Goal: Transaction & Acquisition: Purchase product/service

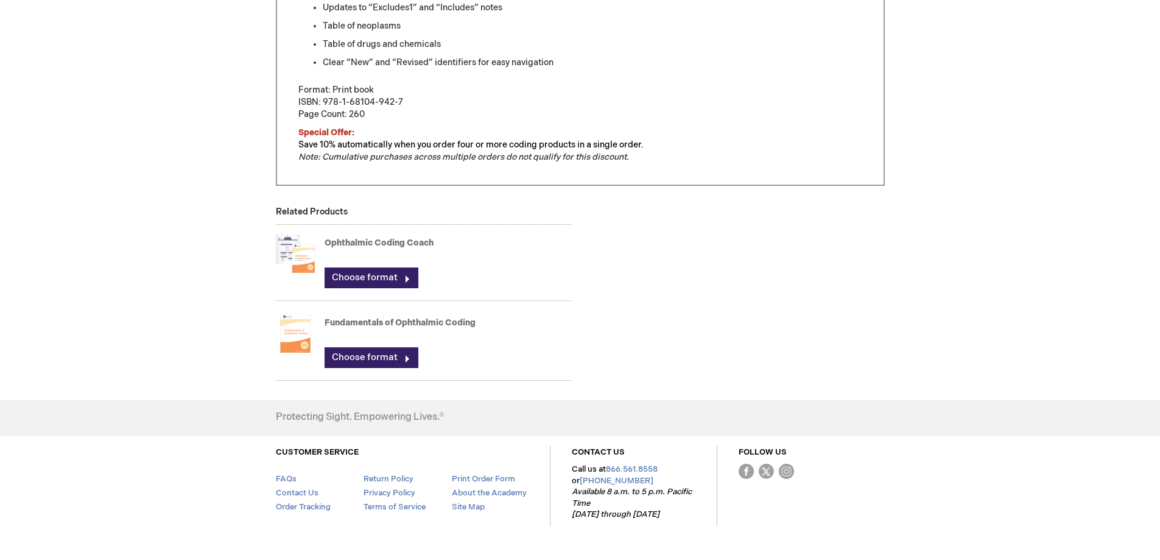
scroll to position [731, 0]
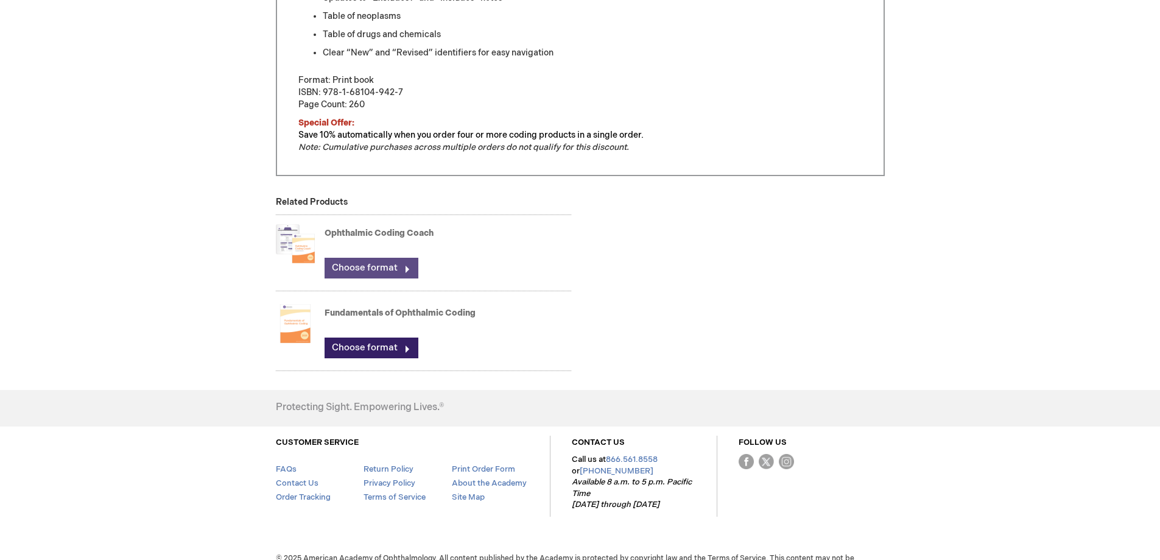
click at [355, 264] on link "Choose format" at bounding box center [372, 268] width 94 height 21
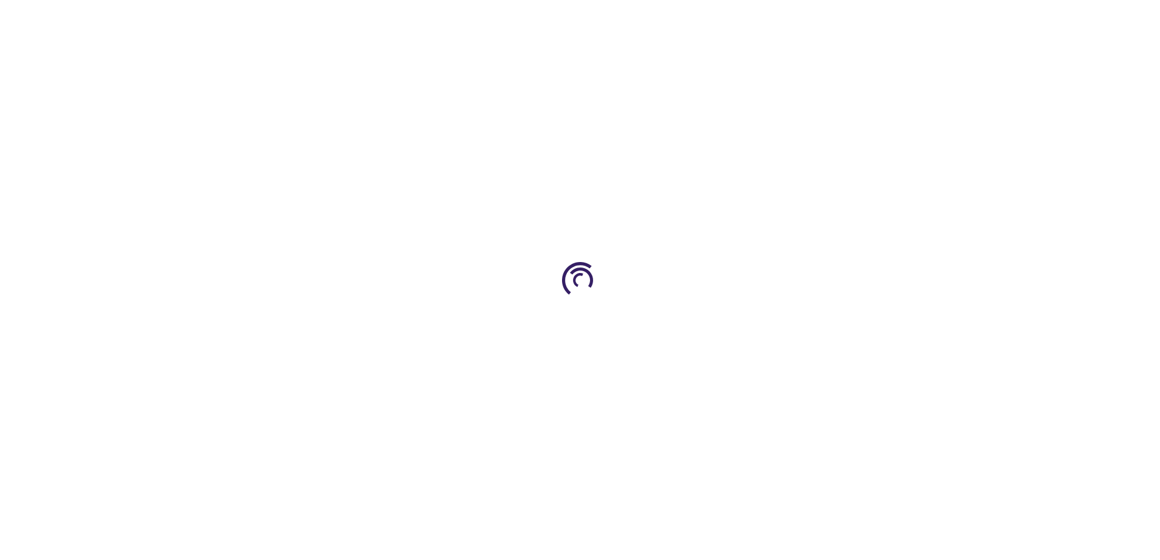
type input "0"
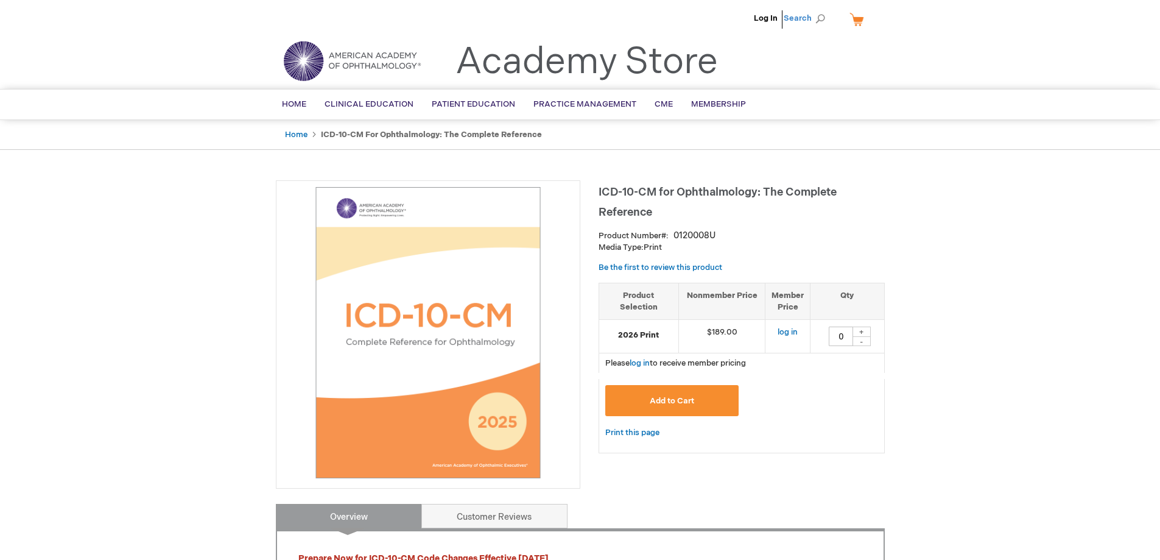
click at [820, 21] on span "Search" at bounding box center [807, 18] width 46 height 24
type input "coding coach 2026"
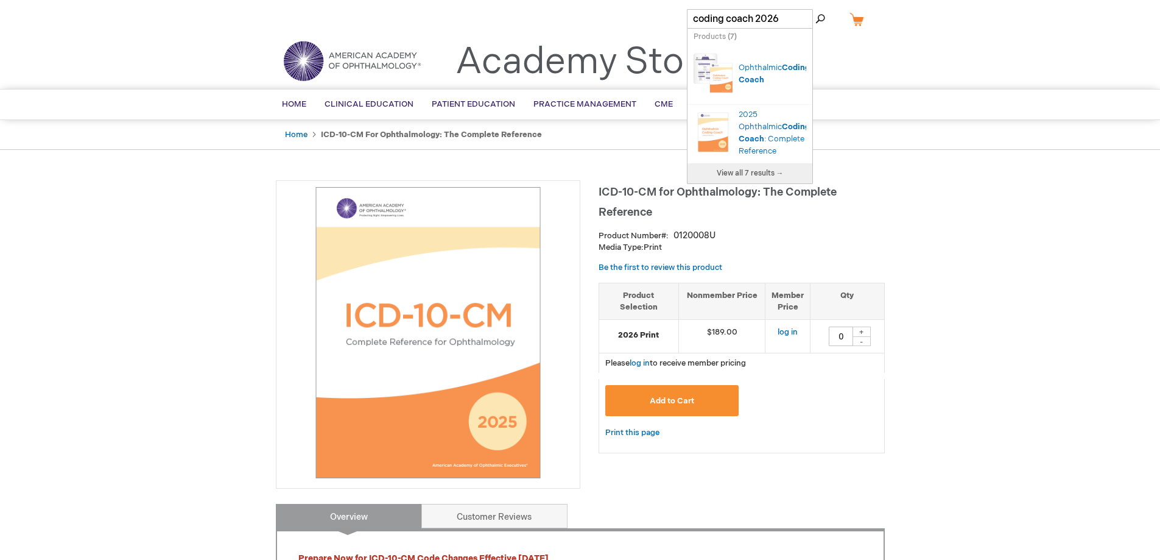
click at [763, 73] on div "Ophthalmic Coding Coach" at bounding box center [773, 74] width 68 height 24
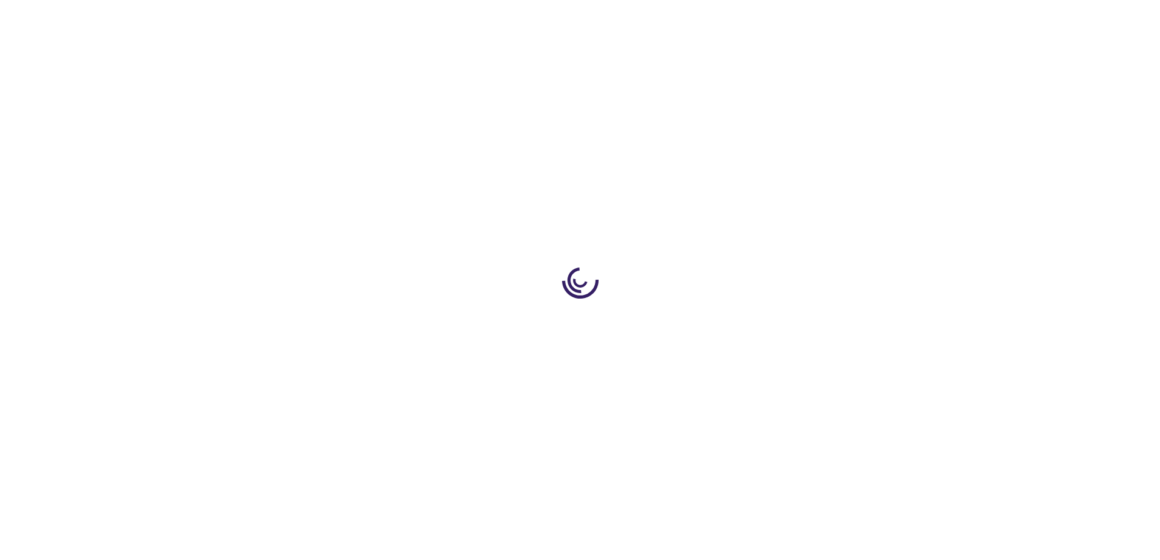
type input "0"
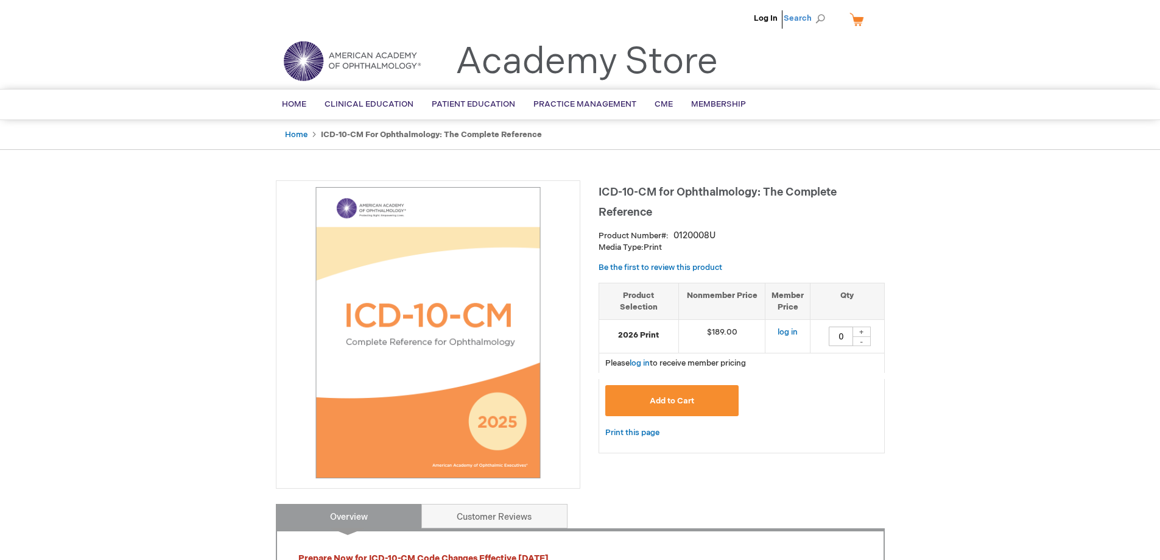
click at [816, 16] on span "Search" at bounding box center [807, 18] width 46 height 24
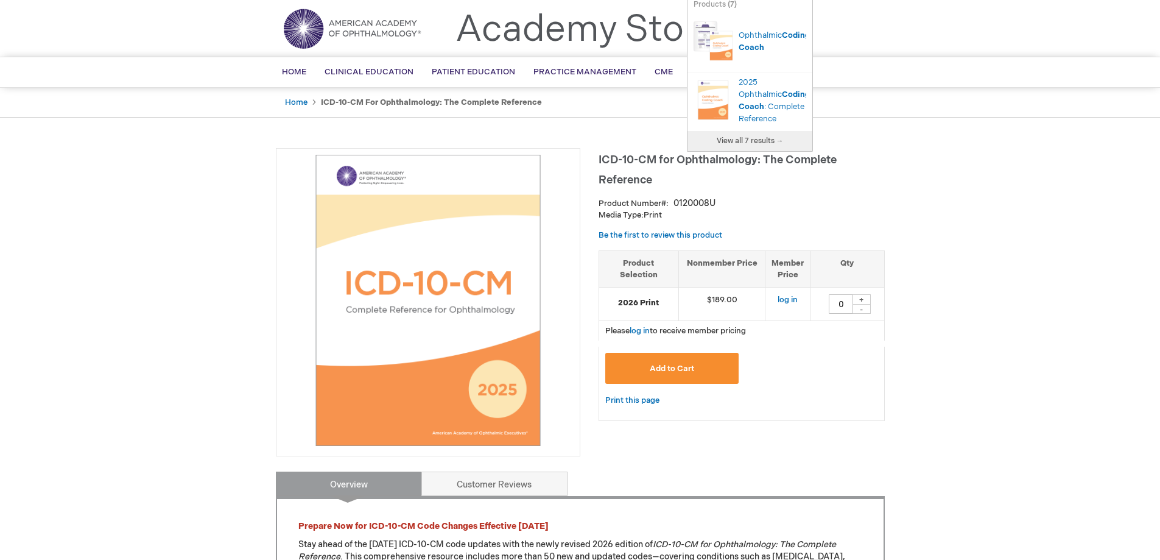
scroll to position [61, 0]
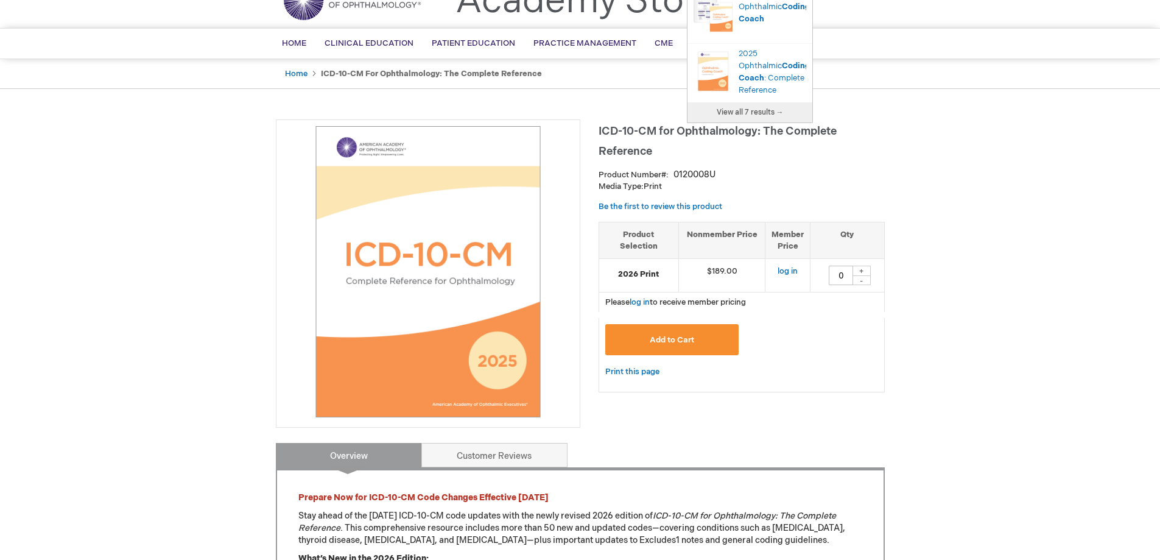
type input "coding coach"
click at [747, 117] on span "View all 7 results →" at bounding box center [750, 112] width 67 height 9
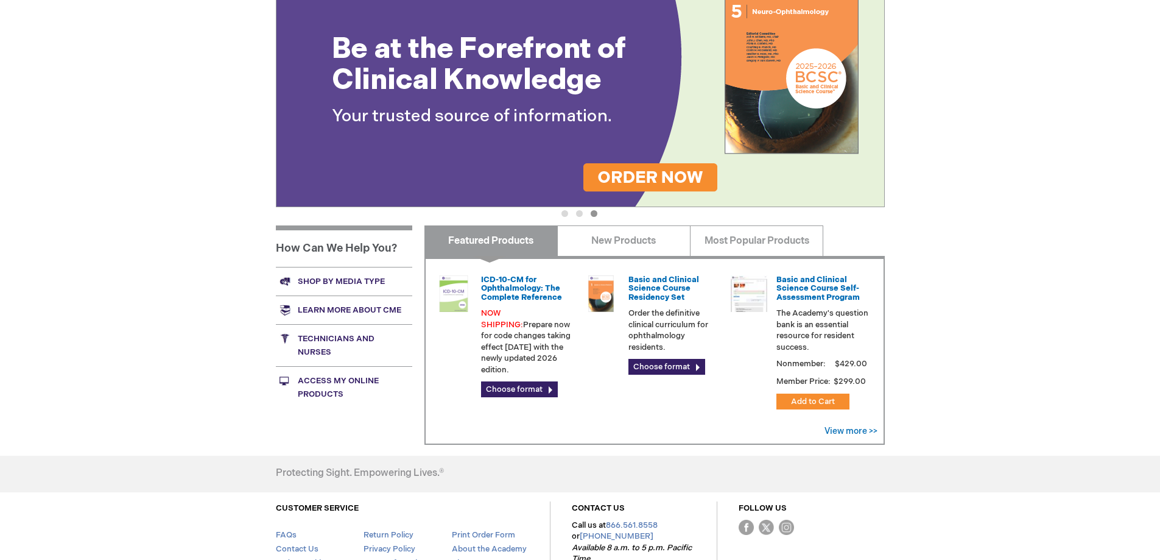
scroll to position [305, 0]
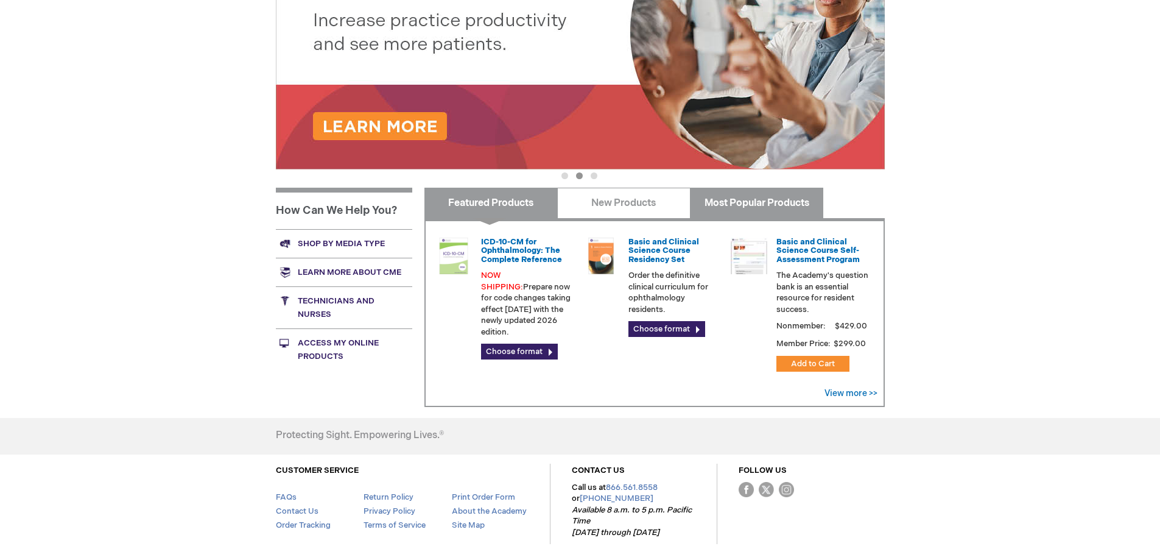
click at [744, 202] on link "Most Popular Products" at bounding box center [756, 203] width 133 height 30
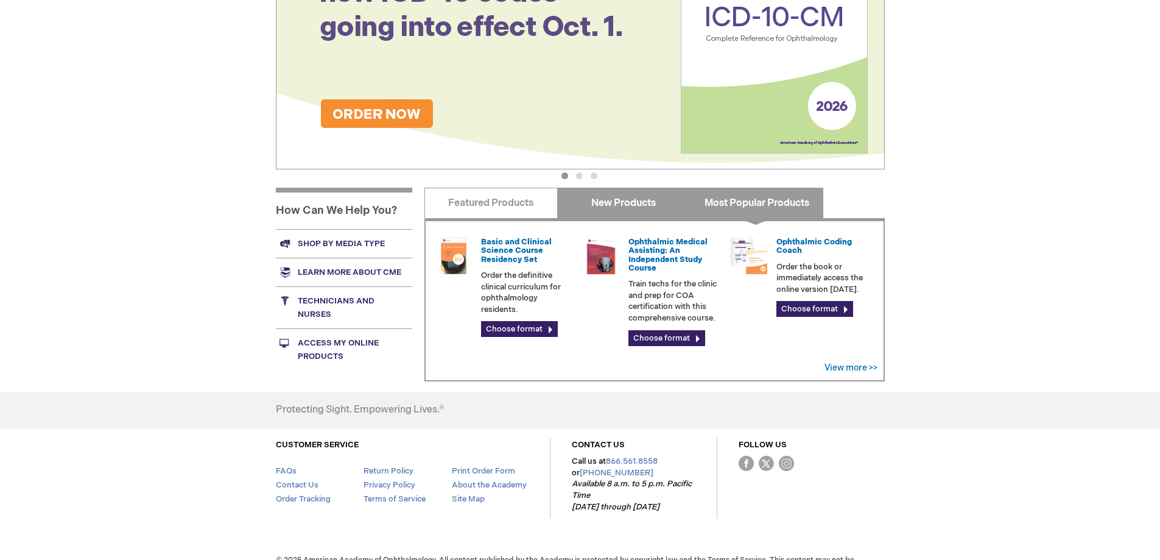
click at [623, 200] on link "New Products" at bounding box center [623, 203] width 133 height 30
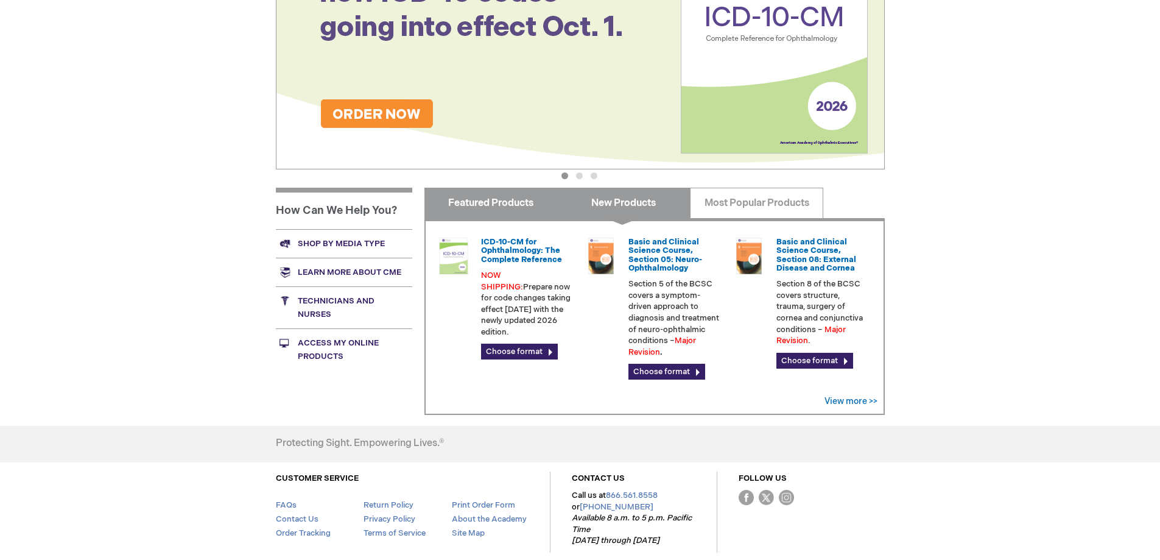
click at [476, 202] on link "Featured Products" at bounding box center [491, 203] width 133 height 30
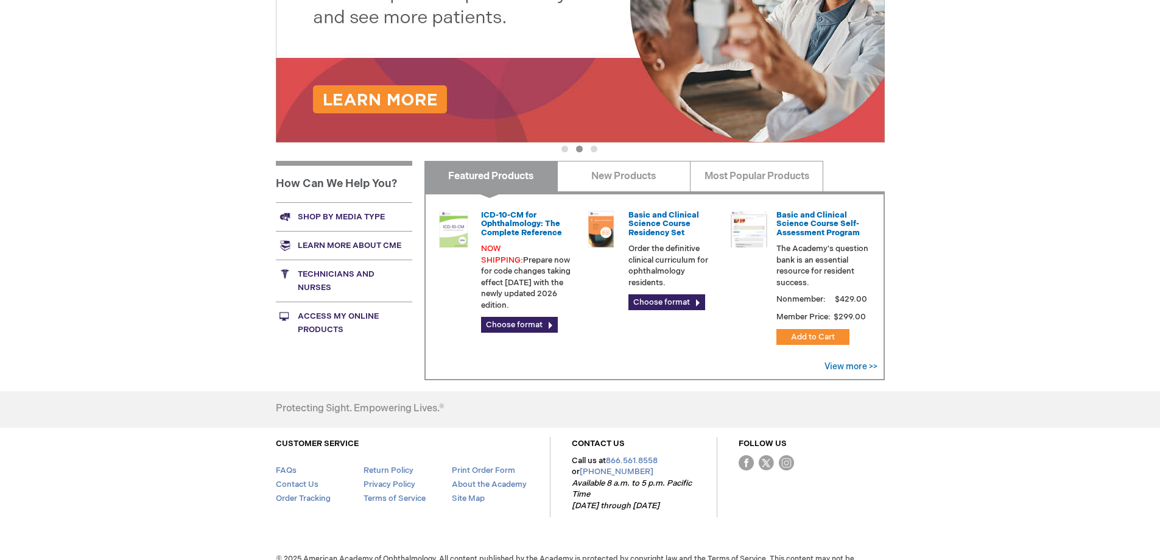
scroll to position [356, 0]
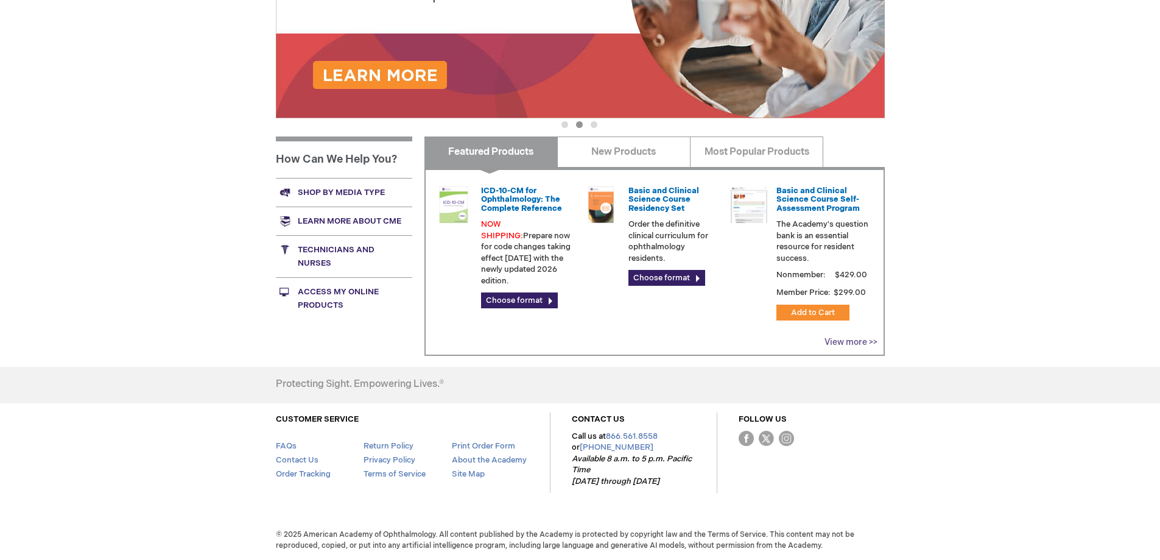
click at [853, 342] on link "View more >>" at bounding box center [851, 342] width 53 height 10
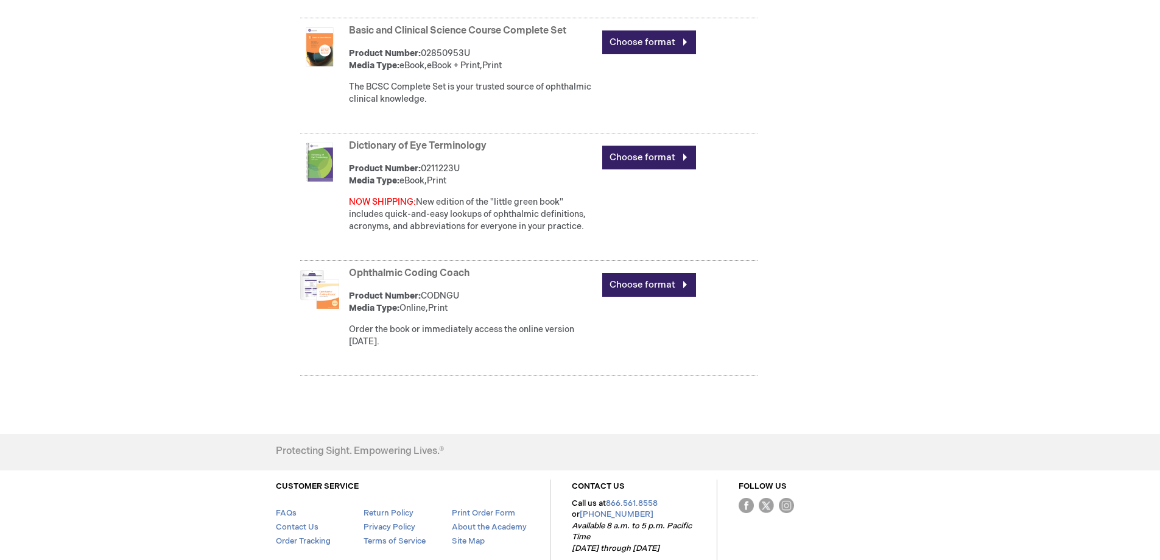
scroll to position [853, 0]
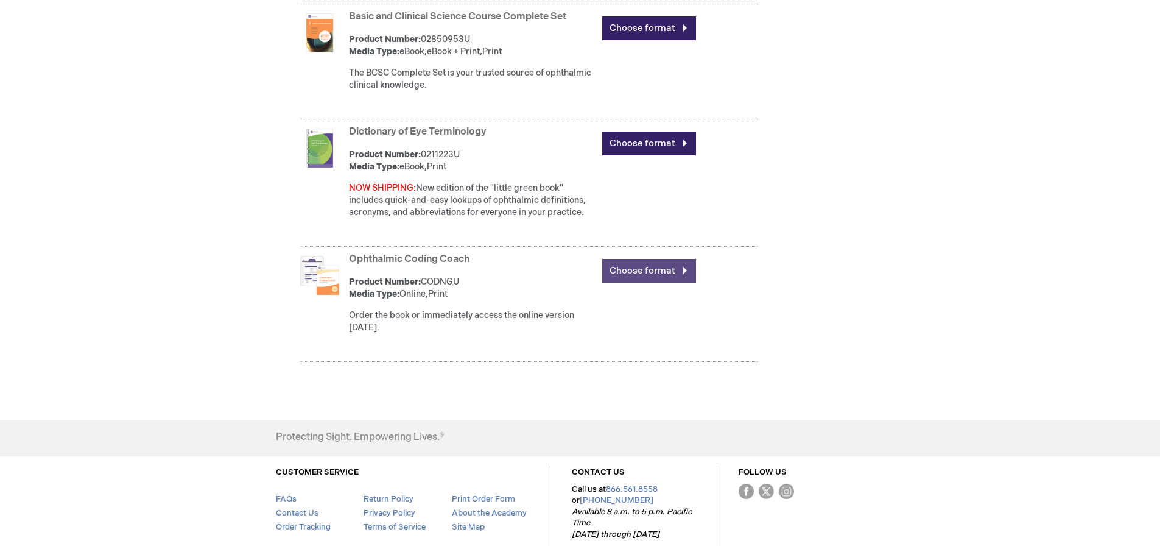
click at [635, 269] on link "Choose format" at bounding box center [649, 271] width 94 height 24
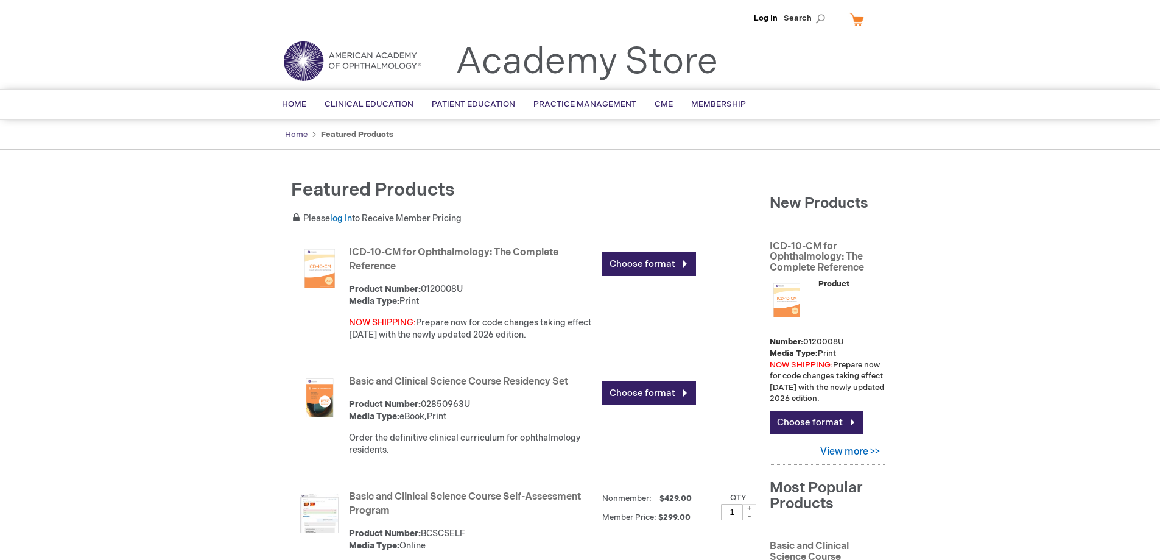
click at [298, 131] on link "Home" at bounding box center [296, 135] width 23 height 10
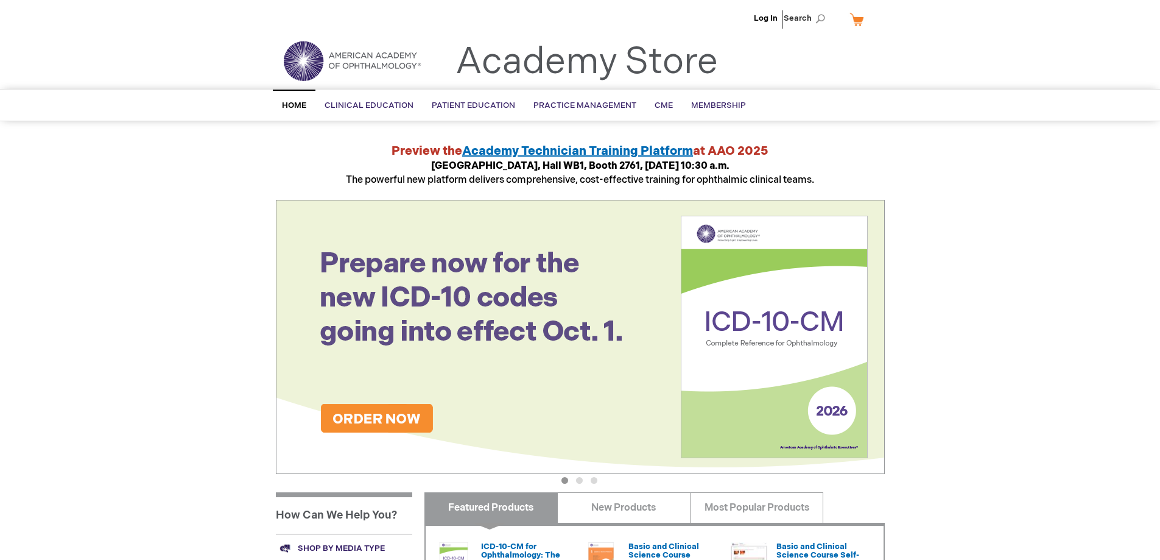
click at [858, 21] on link "My Cart" at bounding box center [861, 19] width 29 height 21
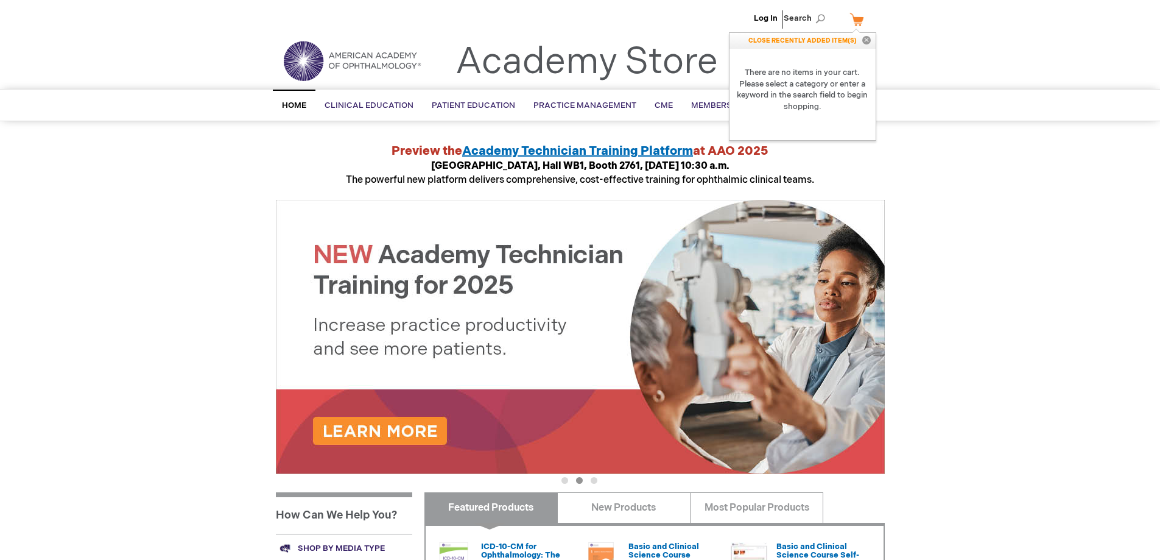
click at [1014, 283] on div "Log In Search My Cart CLOSE RECENTLY ADDED ITEM(S) Close There are no items in …" at bounding box center [580, 457] width 1160 height 915
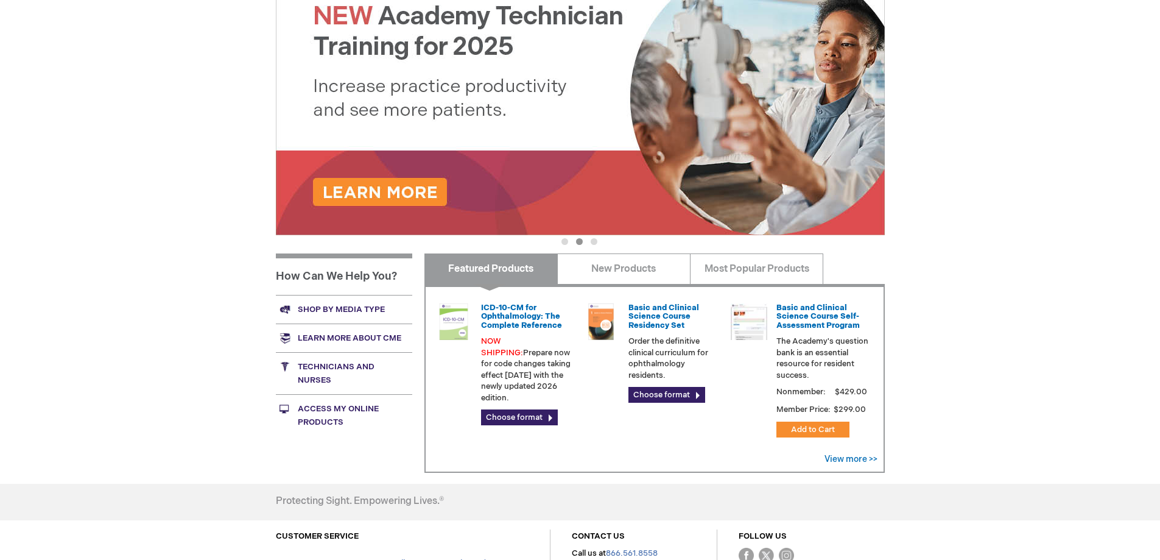
scroll to position [244, 0]
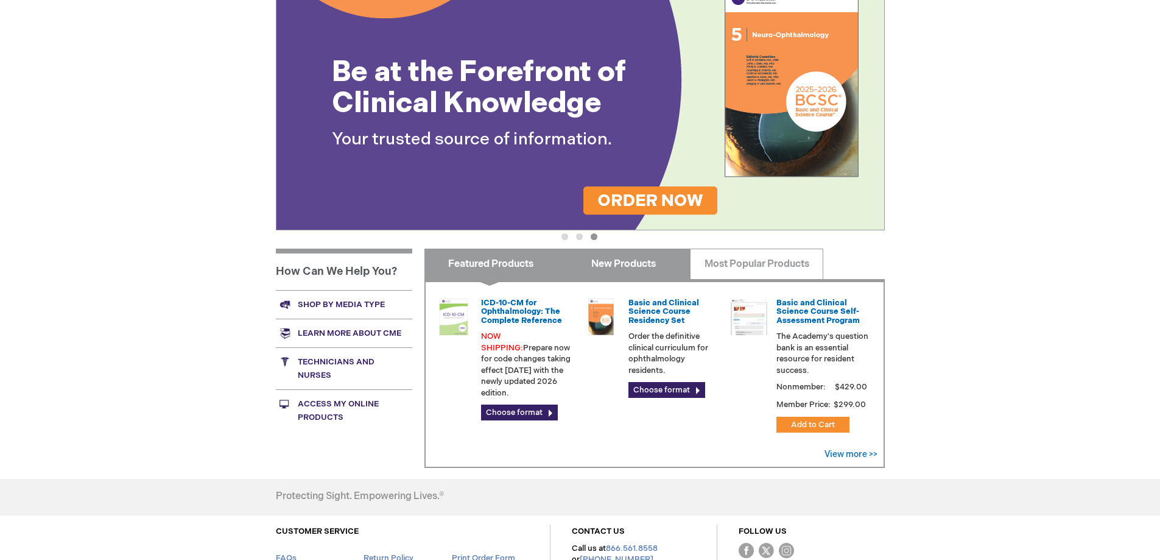
click at [615, 266] on link "New Products" at bounding box center [623, 263] width 133 height 30
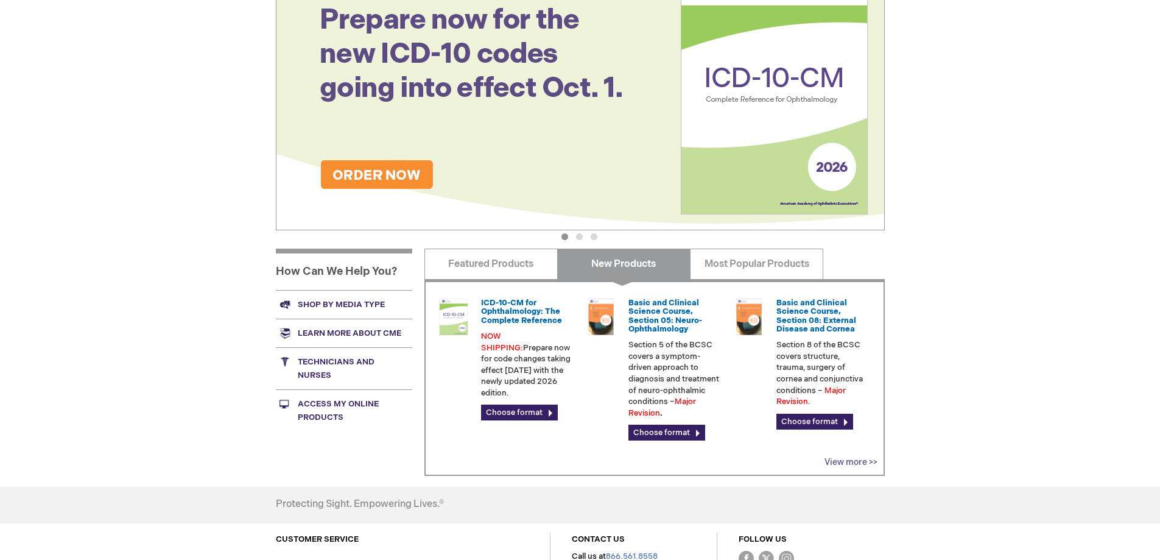
click at [848, 463] on link "View more >>" at bounding box center [851, 462] width 53 height 10
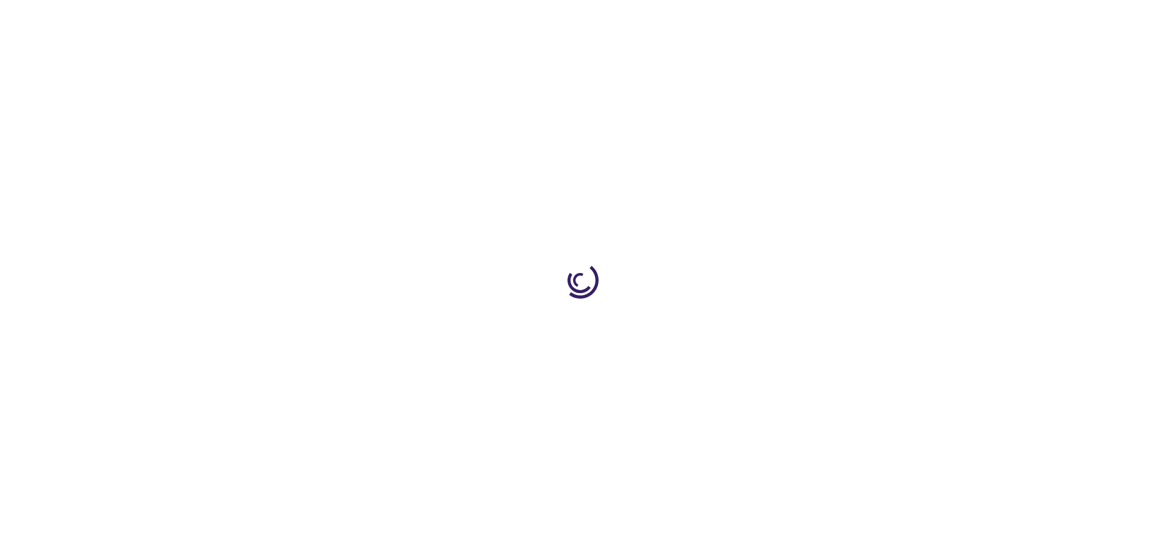
scroll to position [244, 0]
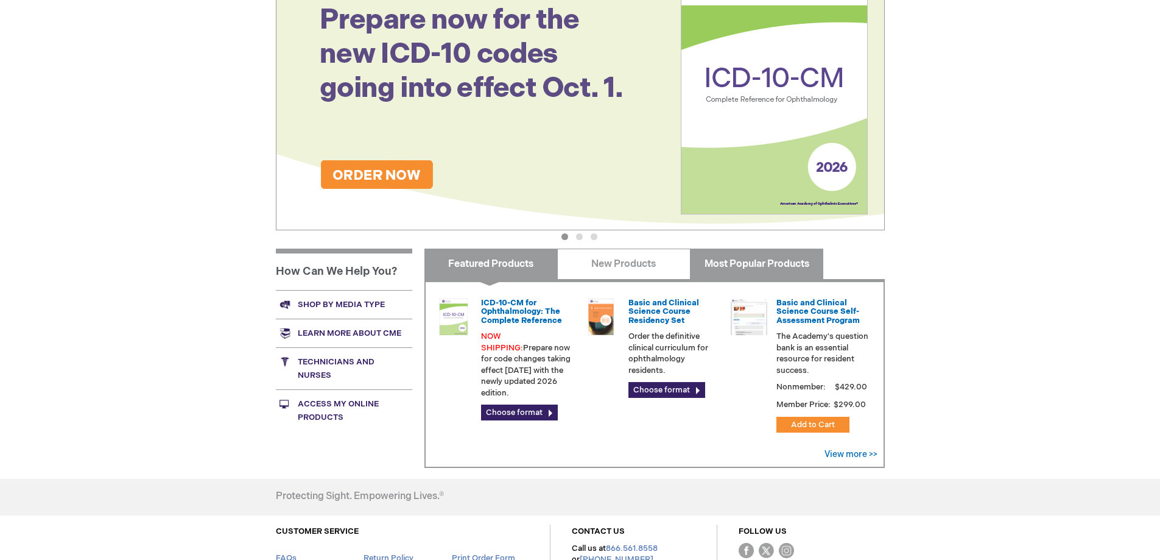
click at [786, 263] on link "Most Popular Products" at bounding box center [756, 263] width 133 height 30
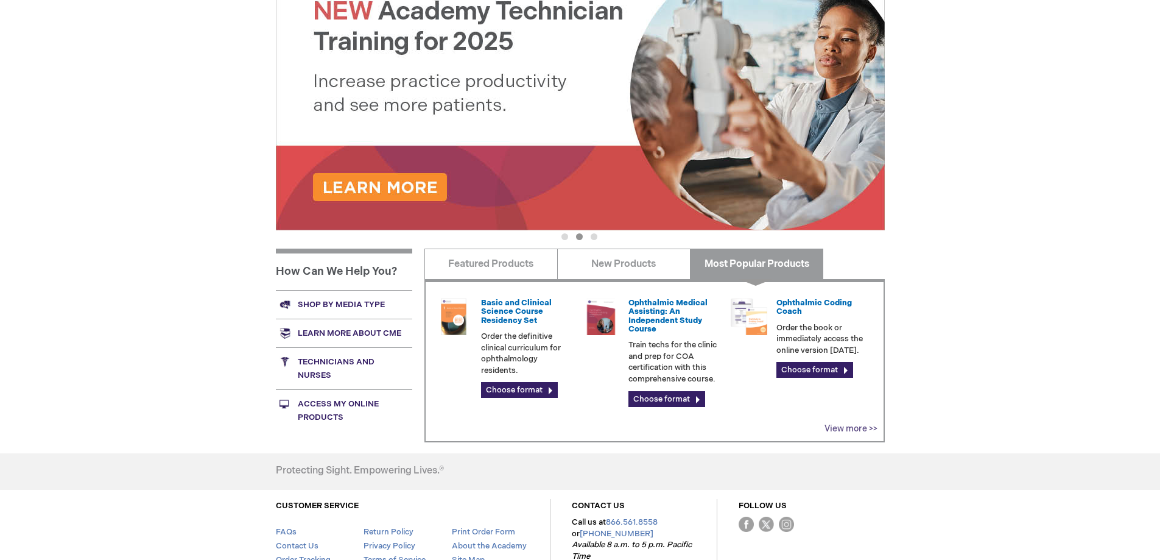
click at [847, 423] on link "View more >>" at bounding box center [851, 428] width 53 height 10
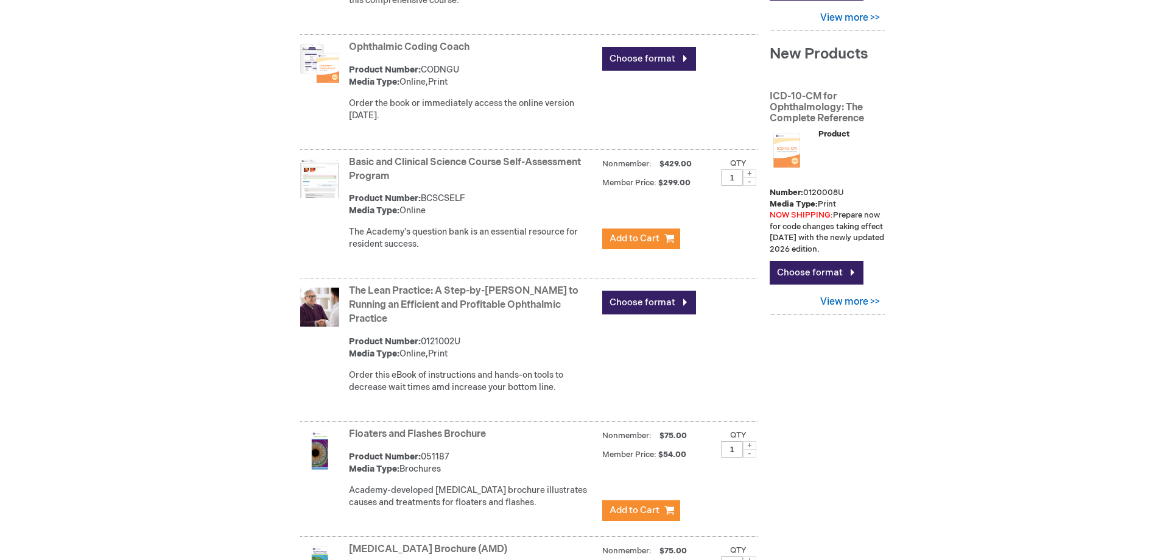
scroll to position [426, 0]
